Goal: Entertainment & Leisure: Consume media (video, audio)

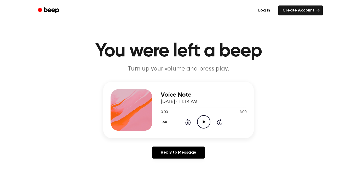
click at [200, 122] on icon "Play Audio" at bounding box center [203, 121] width 13 height 13
click at [206, 124] on icon "Pause Audio" at bounding box center [203, 121] width 13 height 13
click at [189, 123] on icon "Rewind 5 seconds" at bounding box center [188, 122] width 6 height 7
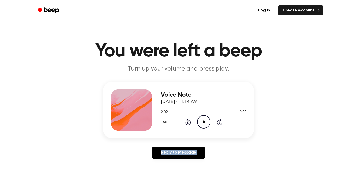
click at [189, 123] on icon "Rewind 5 seconds" at bounding box center [188, 122] width 6 height 7
click at [200, 124] on icon "Play Audio" at bounding box center [203, 121] width 13 height 13
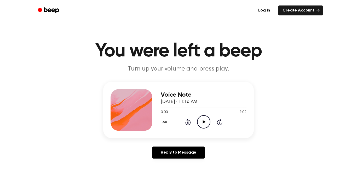
click at [202, 123] on icon "Play Audio" at bounding box center [203, 121] width 13 height 13
click at [201, 121] on icon "Pause Audio" at bounding box center [203, 121] width 13 height 13
click at [203, 117] on icon "Play Audio" at bounding box center [203, 121] width 13 height 13
